Goal: Navigation & Orientation: Find specific page/section

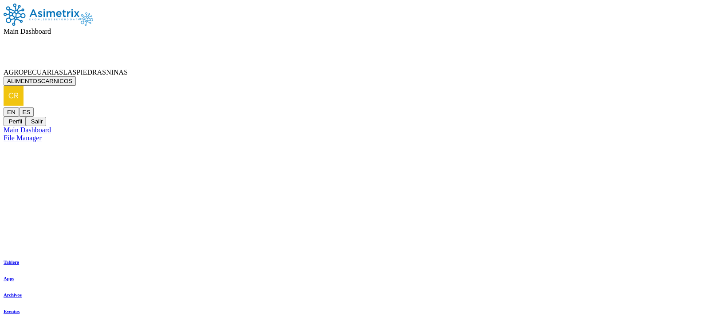
click at [128, 68] on icon at bounding box center [128, 72] width 0 height 8
click at [76, 76] on button "ALIMENTOSCARNICOS" at bounding box center [40, 80] width 72 height 9
